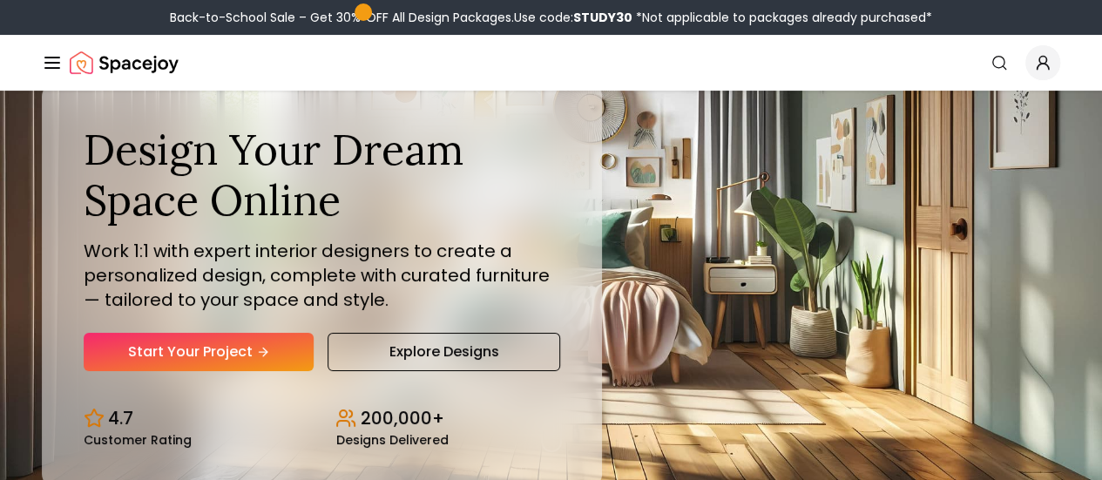
click at [0, 0] on link "Login" at bounding box center [0, 0] width 0 height 0
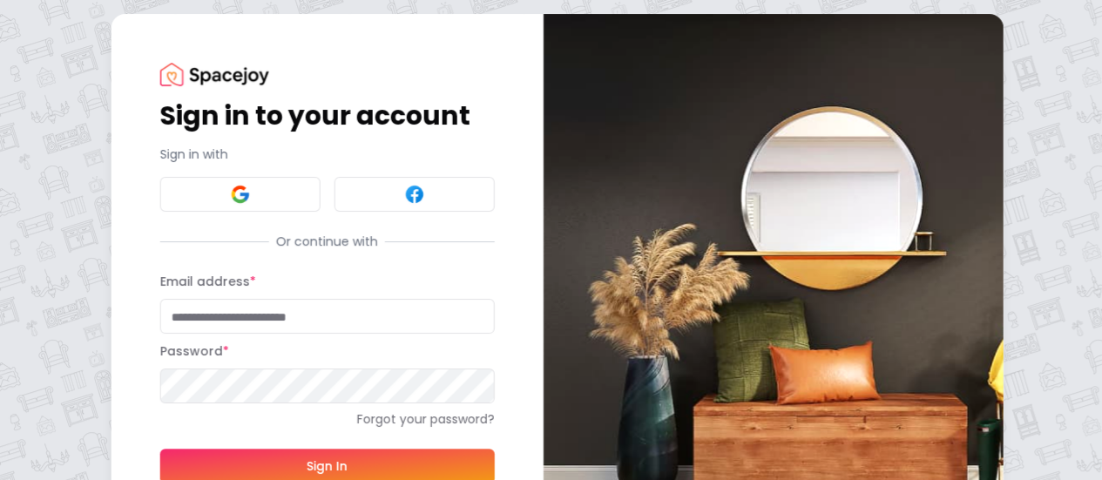
type input "**********"
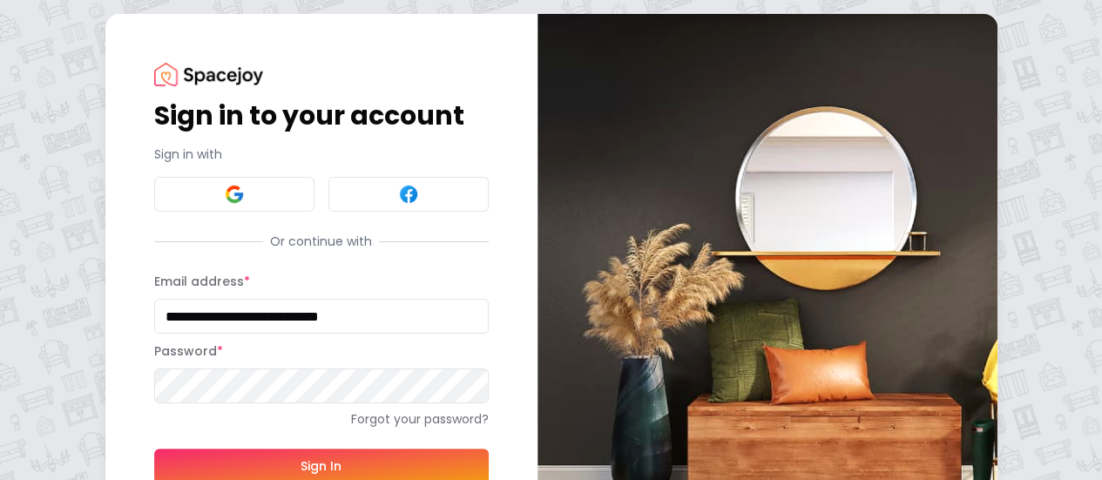
click at [250, 457] on button "Sign In" at bounding box center [321, 466] width 335 height 35
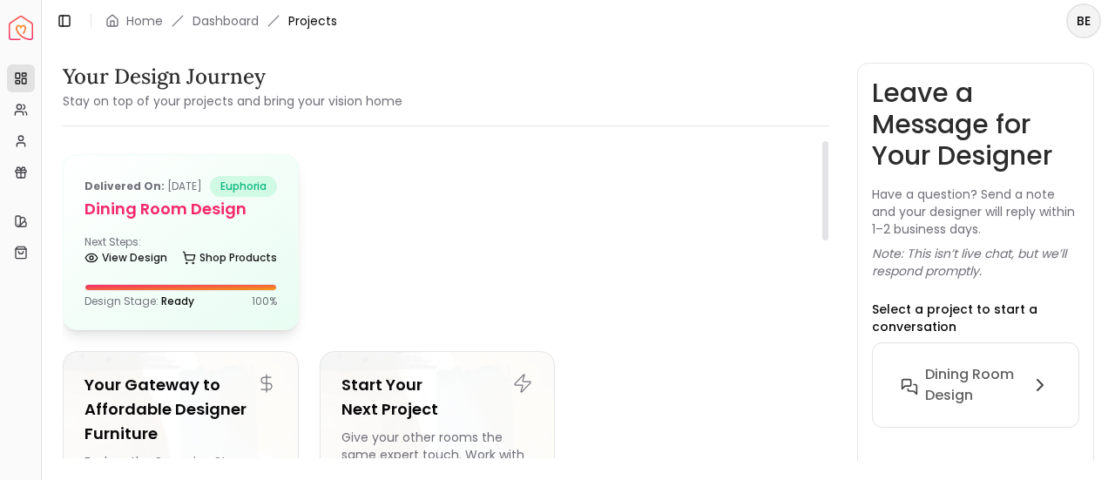
click at [187, 245] on div "Delivered on: Aug 30, 2024 euphoria Dining Room Design Next Steps: View Design …" at bounding box center [181, 242] width 234 height 174
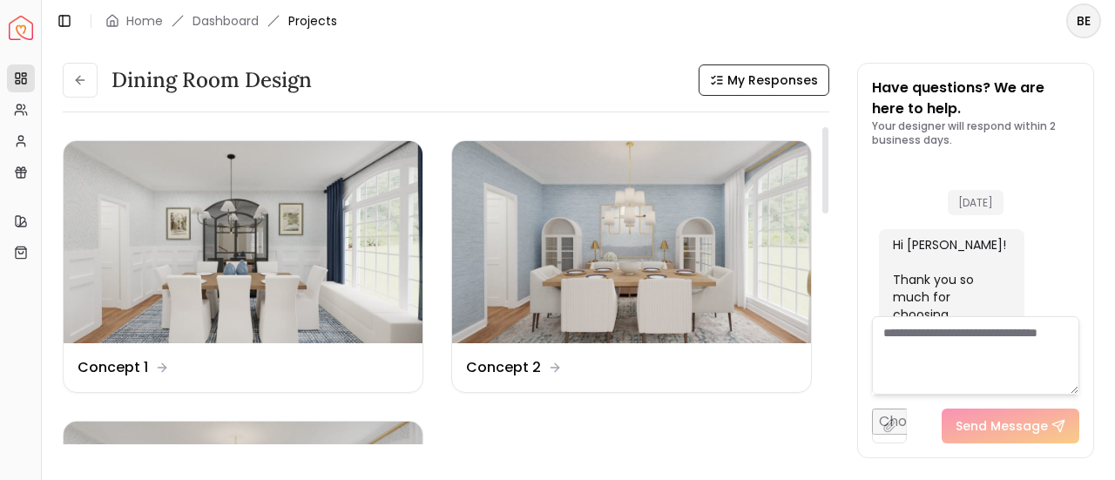
scroll to position [3039, 0]
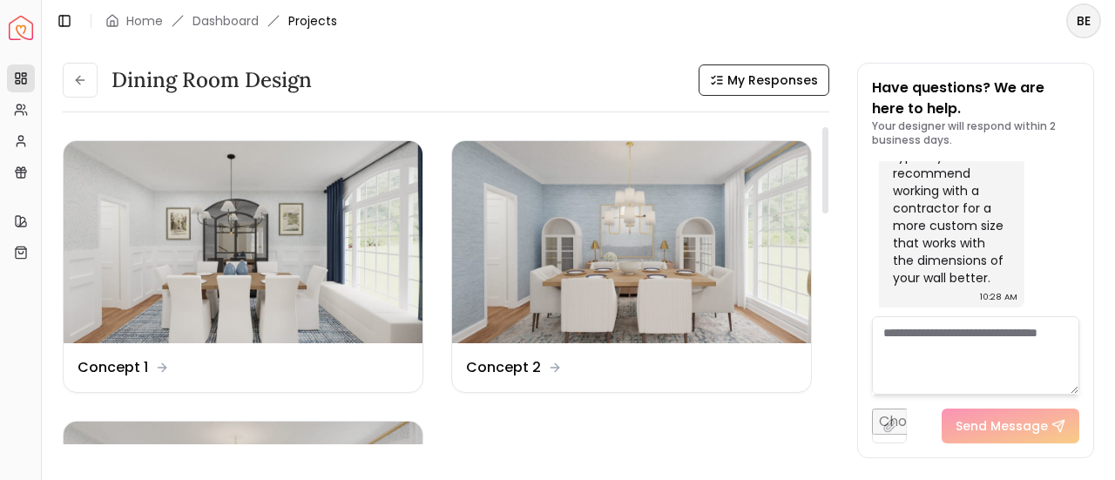
click at [187, 245] on img at bounding box center [243, 242] width 359 height 202
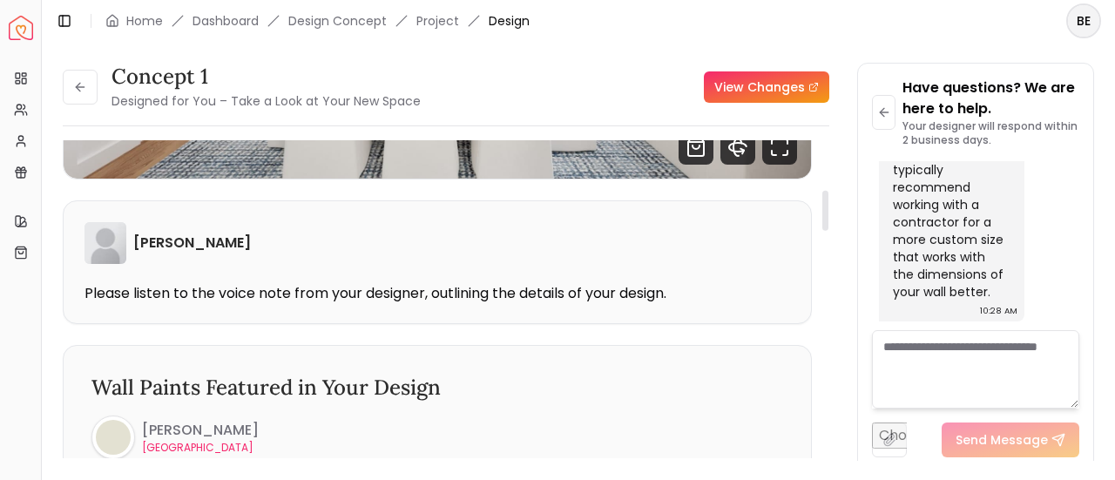
scroll to position [393, 0]
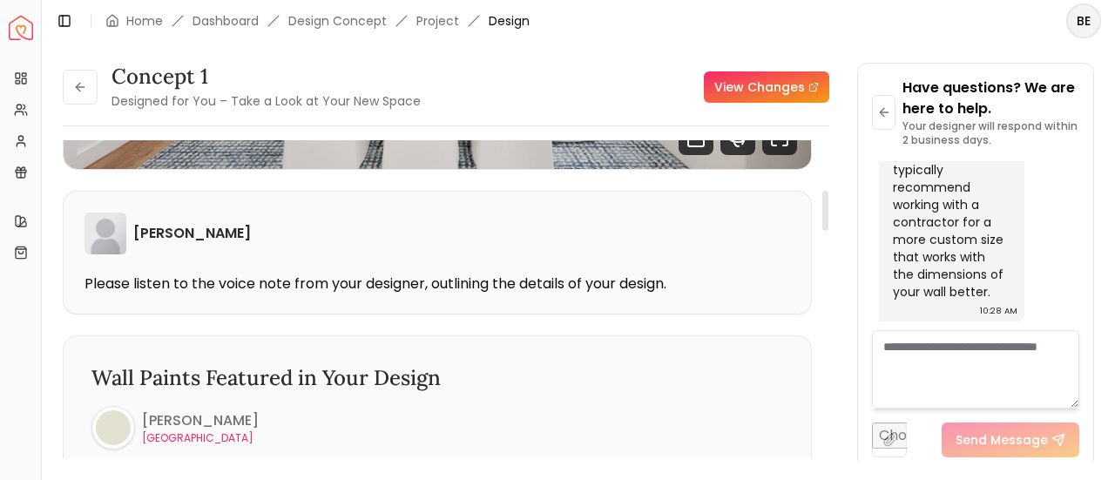
drag, startPoint x: 827, startPoint y: 165, endPoint x: 815, endPoint y: 213, distance: 50.3
click at [823, 213] on div at bounding box center [826, 211] width 6 height 40
click at [99, 232] on img at bounding box center [106, 234] width 42 height 42
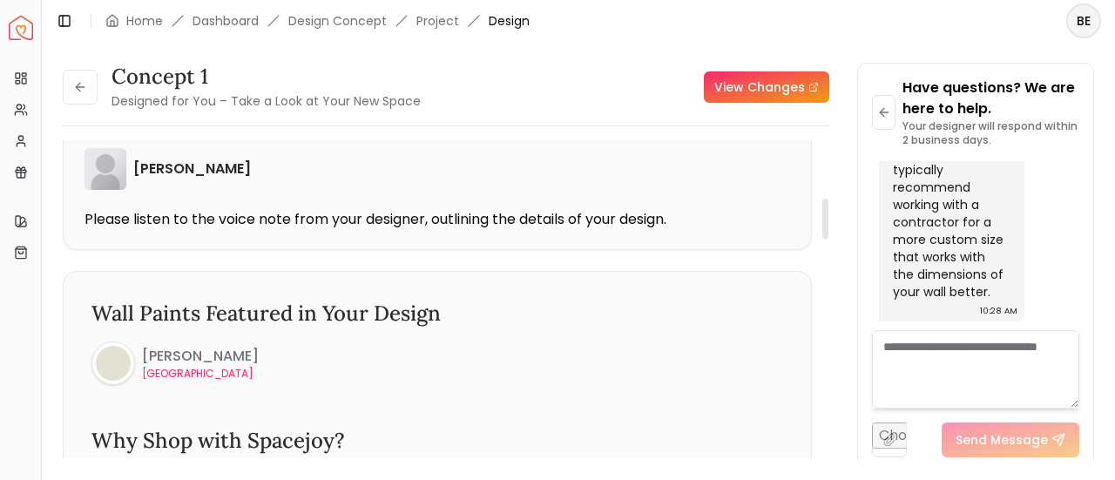
scroll to position [444, 0]
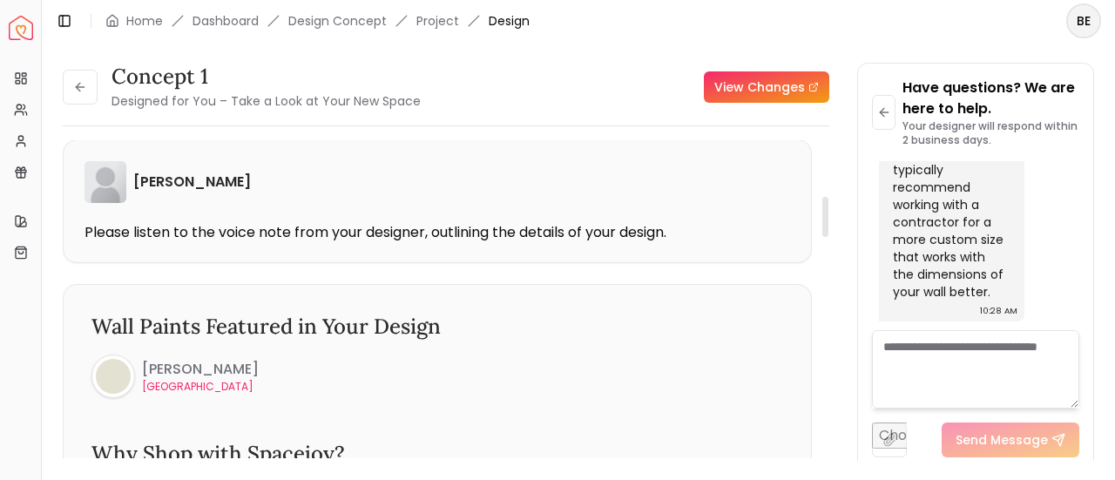
click at [826, 226] on div at bounding box center [826, 217] width 6 height 40
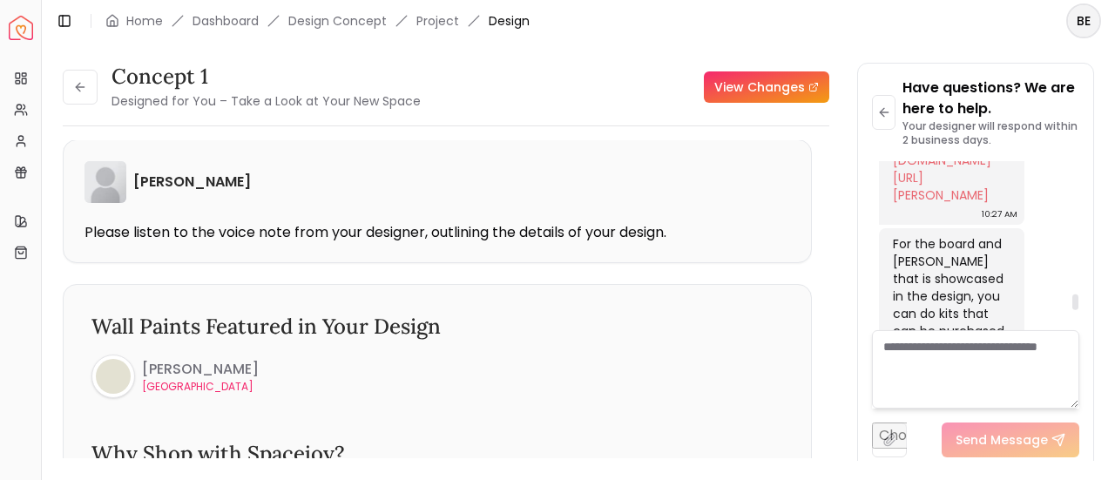
scroll to position [2633, 0]
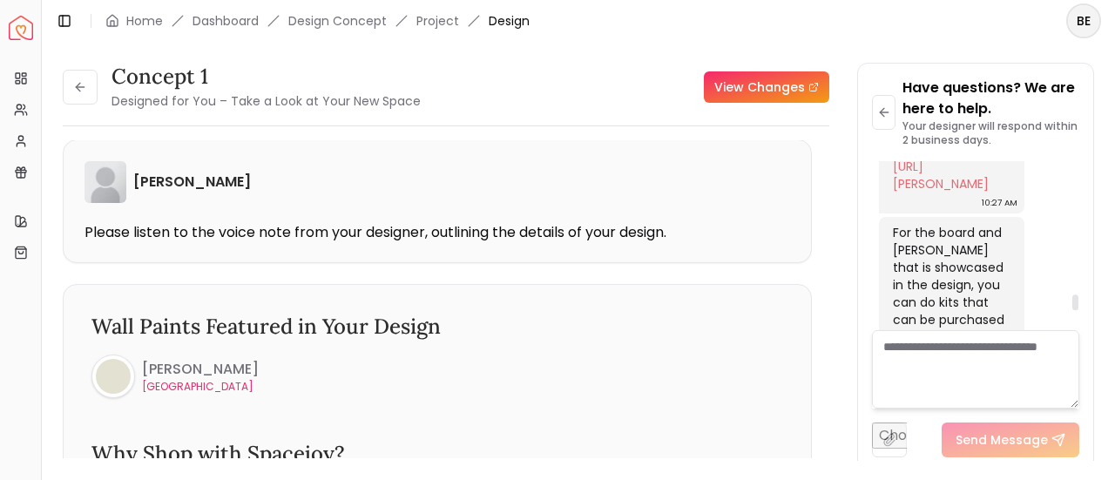
drag, startPoint x: 1076, startPoint y: 324, endPoint x: 1079, endPoint y: 304, distance: 20.2
click at [1079, 304] on div at bounding box center [1076, 303] width 6 height 16
click at [958, 193] on link "serenaandlily.com/products/priano-wallpaper/1094008" at bounding box center [942, 166] width 98 height 52
